Goal: Task Accomplishment & Management: Manage account settings

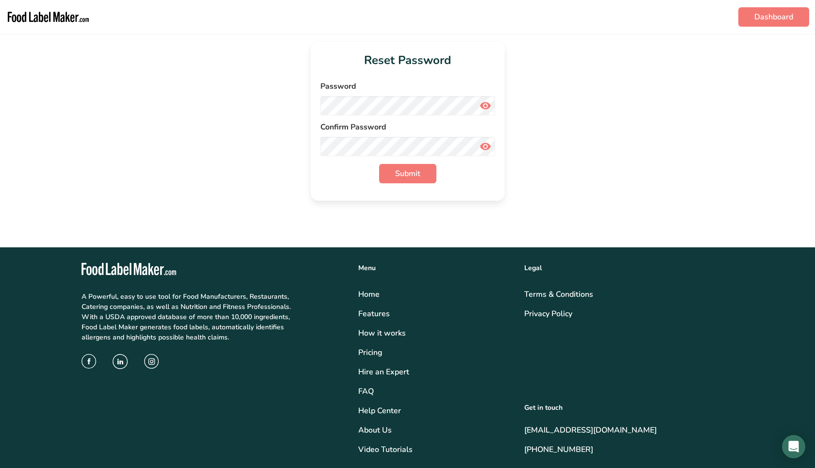
click at [482, 103] on icon at bounding box center [486, 105] width 12 height 17
click at [481, 148] on icon at bounding box center [486, 146] width 12 height 17
click at [426, 171] on button "Submit" at bounding box center [407, 173] width 57 height 19
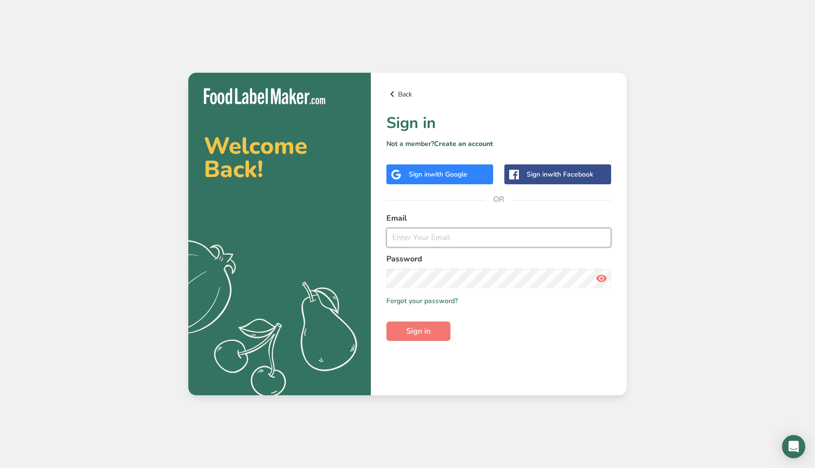
click at [561, 229] on input "email" at bounding box center [498, 237] width 225 height 19
type input "[EMAIL_ADDRESS][DOMAIN_NAME]"
click at [604, 281] on icon at bounding box center [602, 278] width 12 height 17
click at [544, 244] on input "[EMAIL_ADDRESS][DOMAIN_NAME]" at bounding box center [498, 237] width 225 height 19
click at [578, 328] on form "Email [EMAIL_ADDRESS][DOMAIN_NAME] Password Remember me Forgot your password? S…" at bounding box center [498, 277] width 225 height 129
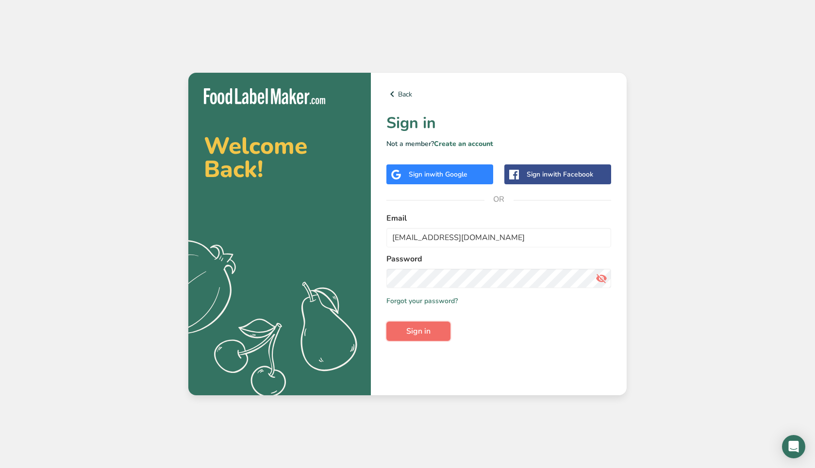
click at [437, 336] on button "Sign in" at bounding box center [418, 331] width 64 height 19
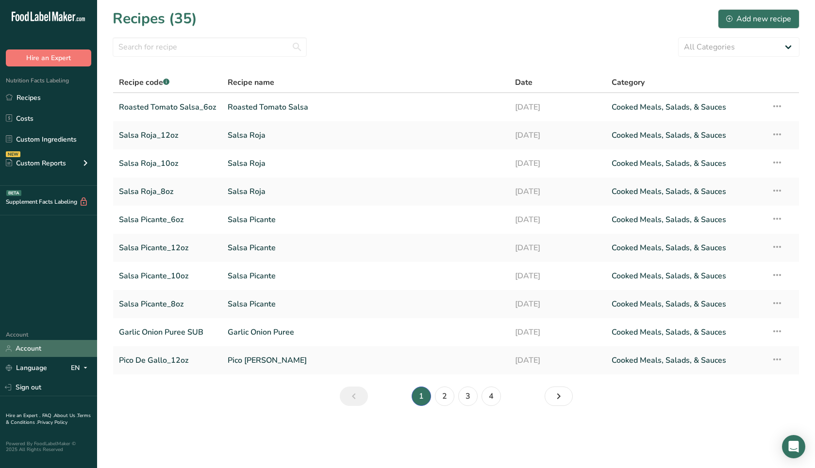
click at [32, 344] on link "Account" at bounding box center [48, 348] width 97 height 17
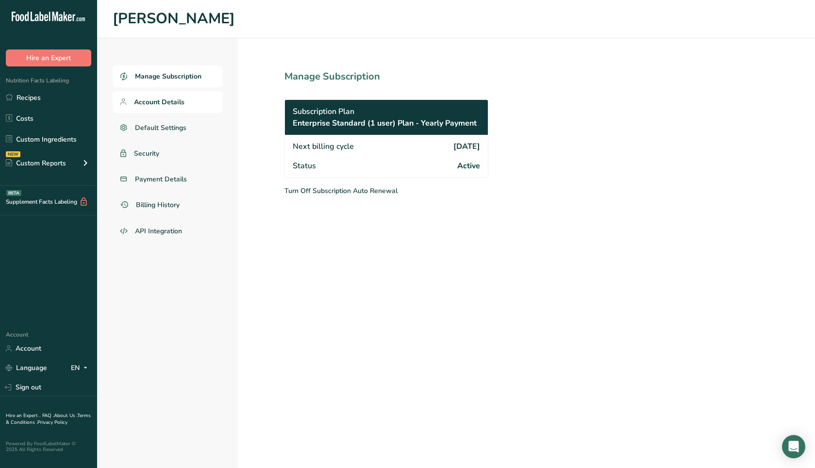
click at [167, 102] on span "Account Details" at bounding box center [159, 102] width 50 height 10
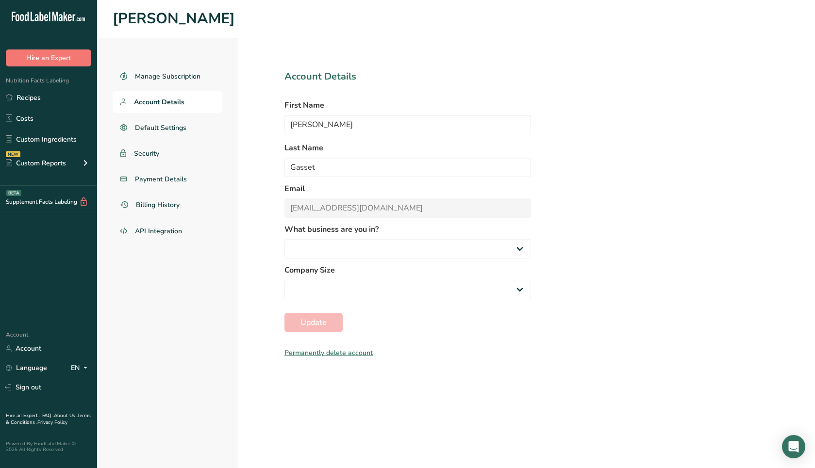
select select "2"
select select "3"
click at [315, 123] on input "[PERSON_NAME]" at bounding box center [407, 124] width 247 height 19
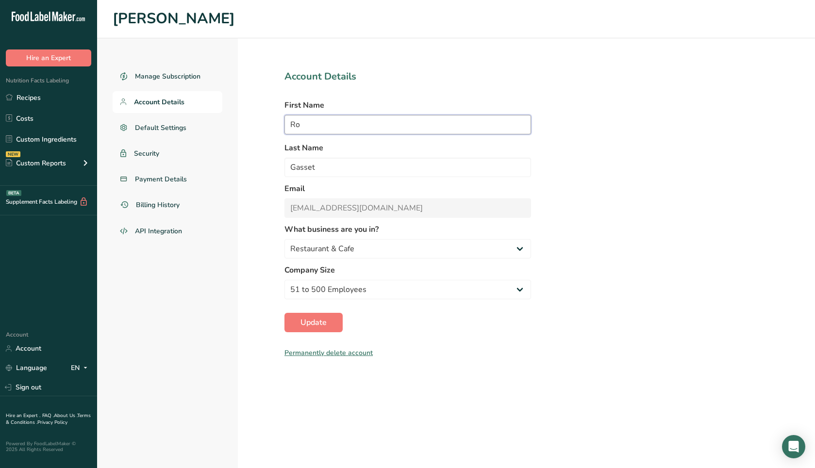
type input "R"
type input "Mazunte"
click at [509, 177] on form "Account Details First Name [PERSON_NAME] Last Name Gasset Email [EMAIL_ADDRESS]…" at bounding box center [407, 213] width 247 height 289
click at [509, 171] on input "Gasset" at bounding box center [407, 167] width 247 height 19
type input "G"
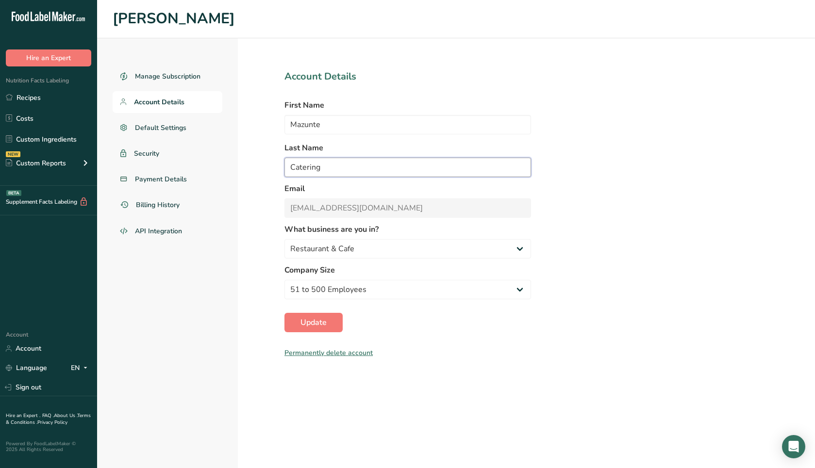
type input "Catering"
click at [699, 194] on div "Manage Subscription Account Details Default Settings Security Payment Details B…" at bounding box center [456, 253] width 718 height 430
click at [308, 321] on span "Update" at bounding box center [313, 323] width 26 height 12
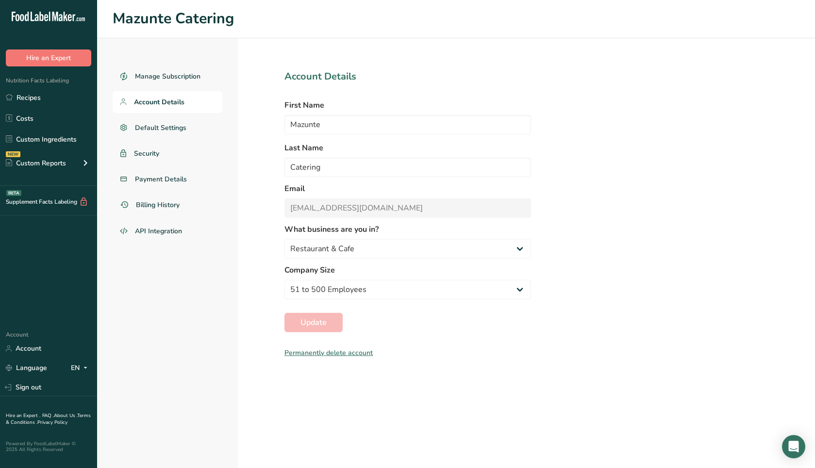
click at [651, 253] on div "Manage Subscription Account Details Default Settings Security Payment Details B…" at bounding box center [456, 253] width 718 height 430
